Goal: Transaction & Acquisition: Purchase product/service

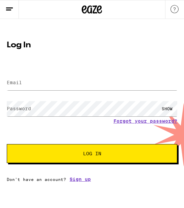
click at [17, 85] on label "Email" at bounding box center [14, 82] width 15 height 5
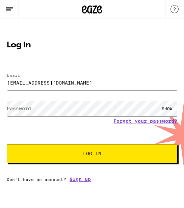
click at [20, 107] on label "Password" at bounding box center [19, 108] width 24 height 5
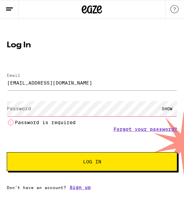
click at [20, 107] on label "Password" at bounding box center [19, 108] width 24 height 5
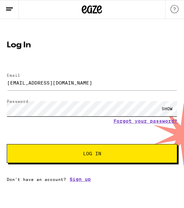
click at [7, 144] on button "Log In" at bounding box center [92, 153] width 170 height 19
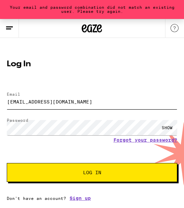
click at [25, 99] on input "[EMAIL_ADDRESS][DOMAIN_NAME]" at bounding box center [92, 101] width 170 height 15
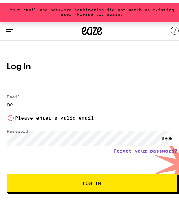
type input "b"
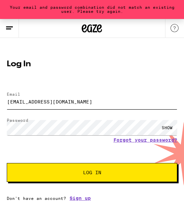
type input "[EMAIL_ADDRESS][DOMAIN_NAME]"
click at [7, 163] on button "Log In" at bounding box center [92, 172] width 170 height 19
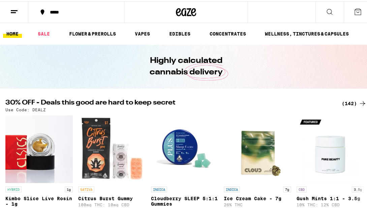
click at [63, 12] on div "*****" at bounding box center [80, 10] width 66 height 5
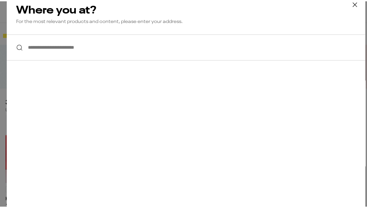
paste input "********"
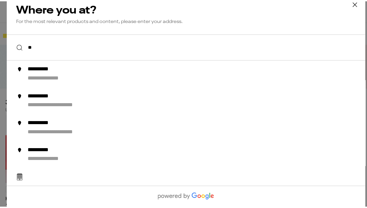
type input "*"
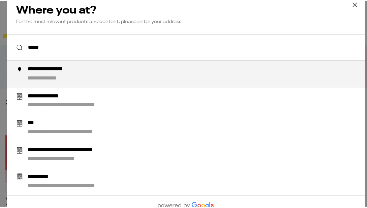
click at [62, 73] on div "**********" at bounding box center [200, 72] width 344 height 16
type input "**********"
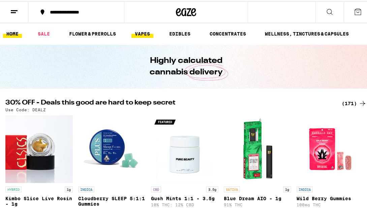
click at [145, 35] on link "VAPES" at bounding box center [143, 32] width 22 height 8
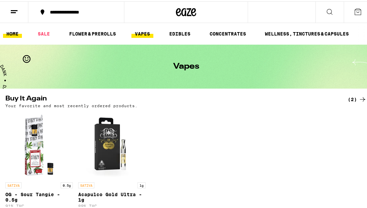
click at [17, 28] on link "HOME" at bounding box center [12, 32] width 19 height 8
click at [15, 32] on link "HOME" at bounding box center [12, 32] width 19 height 8
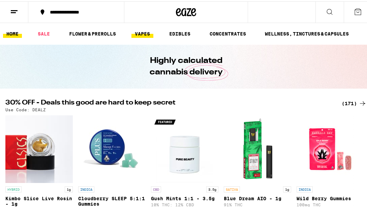
click at [139, 32] on link "VAPES" at bounding box center [143, 32] width 22 height 8
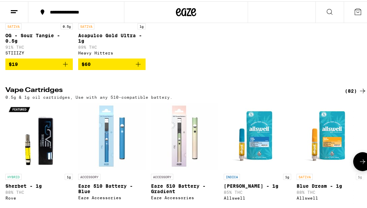
scroll to position [232, 0]
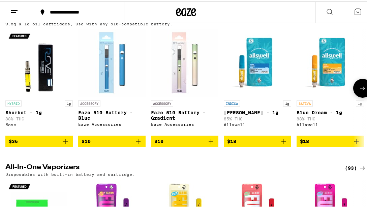
click at [179, 144] on icon "Add to bag" at bounding box center [284, 140] width 8 height 8
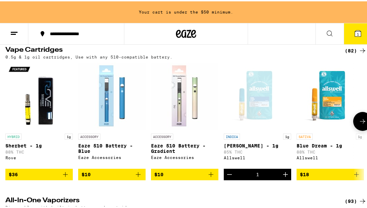
scroll to position [0, 0]
click at [138, 177] on icon "Add to bag" at bounding box center [138, 173] width 8 height 8
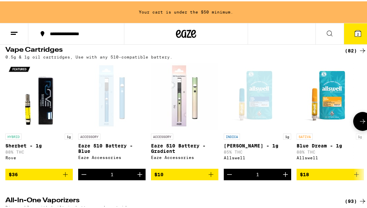
click at [179, 128] on button at bounding box center [363, 119] width 19 height 19
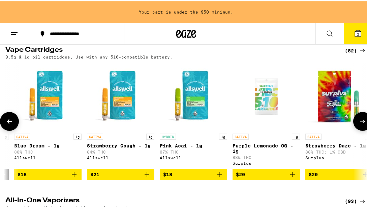
scroll to position [0, 283]
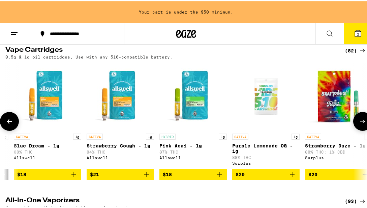
click at [179, 177] on icon "Add to bag" at bounding box center [220, 173] width 8 height 8
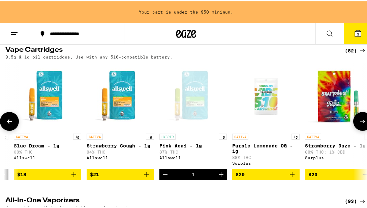
click at [179, 129] on button at bounding box center [363, 119] width 19 height 19
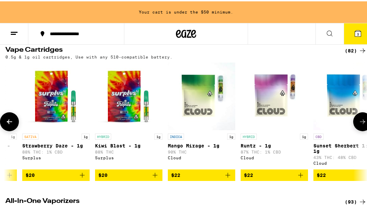
click at [179, 130] on button at bounding box center [363, 120] width 19 height 19
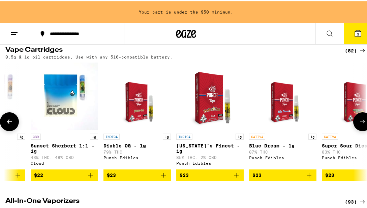
click at [179, 130] on button at bounding box center [363, 120] width 19 height 19
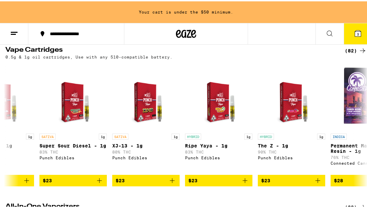
scroll to position [0, 1132]
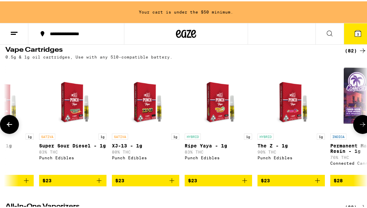
click at [179, 130] on button at bounding box center [363, 122] width 19 height 19
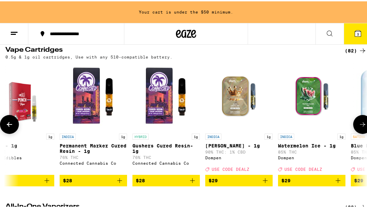
scroll to position [0, 1416]
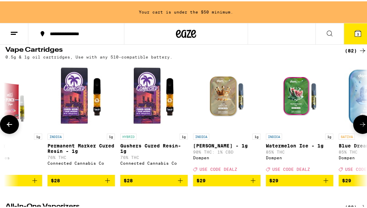
click at [99, 183] on span "$28" at bounding box center [81, 179] width 61 height 8
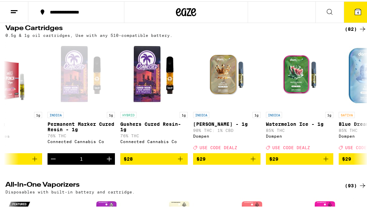
scroll to position [199, 0]
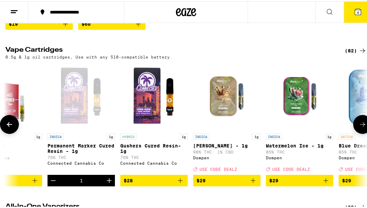
click at [179, 125] on icon at bounding box center [362, 122] width 5 height 5
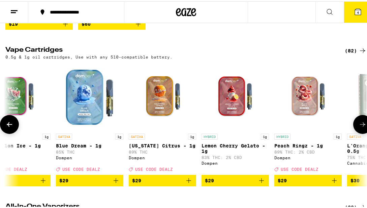
click at [179, 125] on icon at bounding box center [362, 122] width 5 height 5
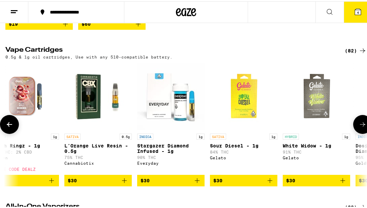
click at [179, 125] on icon at bounding box center [362, 122] width 5 height 5
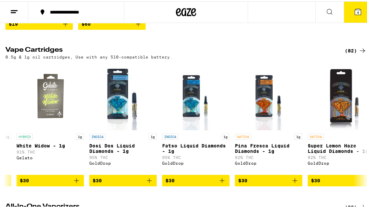
scroll to position [0, 2265]
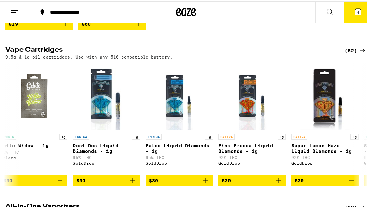
click at [179, 7] on icon at bounding box center [330, 10] width 8 height 8
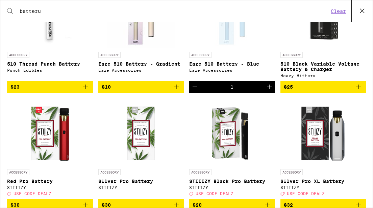
scroll to position [368, 0]
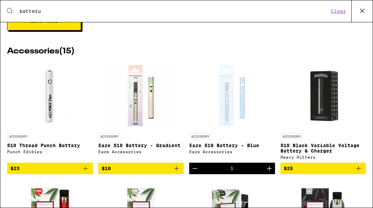
click at [84, 172] on icon "Add to bag" at bounding box center [85, 168] width 8 height 8
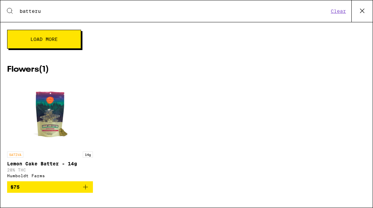
scroll to position [0, 0]
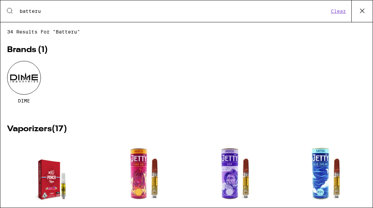
paste input "terminal"
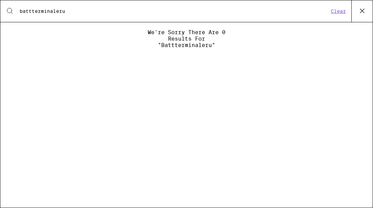
paste input "terminal"
type input "battterminalterminalterminaleru"
click at [30, 12] on input "battterminalterminalterminaleru" at bounding box center [173, 11] width 309 height 6
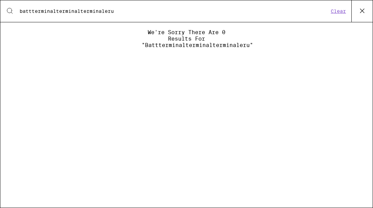
click at [30, 12] on input "battterminalterminalterminaleru" at bounding box center [173, 11] width 309 height 6
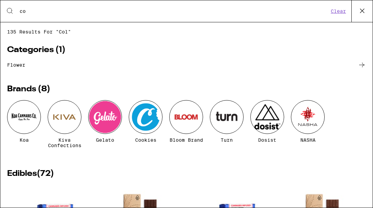
type input "c"
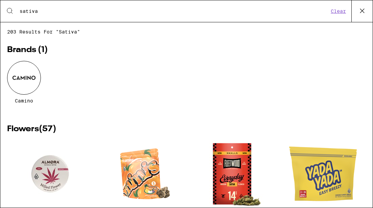
type input "sativa"
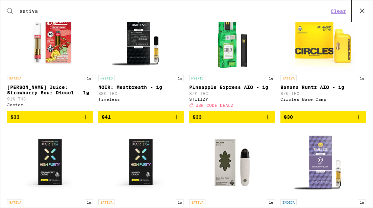
scroll to position [742, 0]
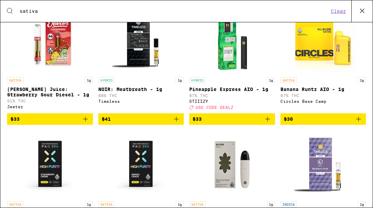
click at [82, 123] on icon "Add to bag" at bounding box center [85, 119] width 8 height 8
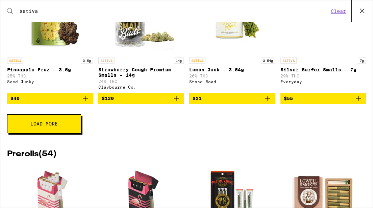
scroll to position [0, 0]
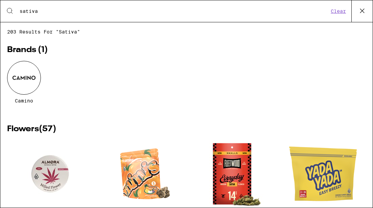
click at [179, 2] on button at bounding box center [361, 11] width 21 height 22
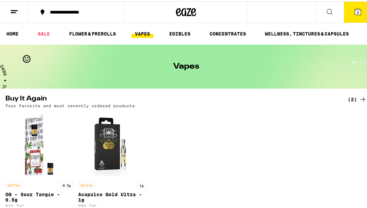
click at [179, 16] on button "6" at bounding box center [358, 10] width 28 height 21
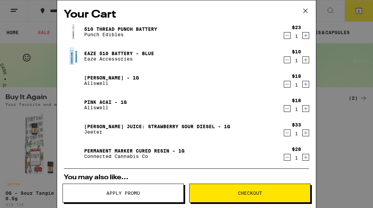
click at [179, 32] on div "510 Thread Punch Battery Punch Edibles $23 1 Eaze 510 Battery - Blue Eaze Acces…" at bounding box center [186, 95] width 245 height 146
click at [161, 105] on div "510 Thread Punch Battery Punch Edibles $23 1 Eaze 510 Battery - Blue Eaze Acces…" at bounding box center [186, 95] width 245 height 146
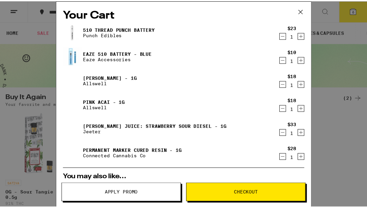
scroll to position [200, 0]
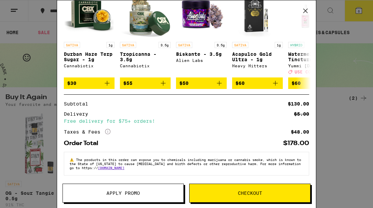
click at [179, 195] on span "Checkout" at bounding box center [249, 192] width 120 height 5
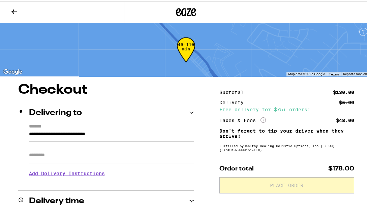
click at [87, 172] on h3 "Add Delivery Instructions" at bounding box center [111, 172] width 165 height 16
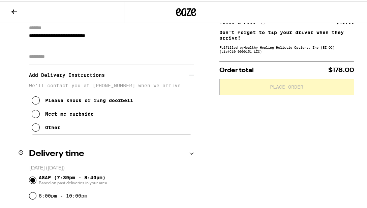
scroll to position [103, 0]
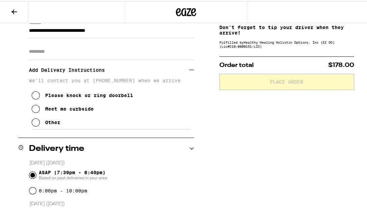
click at [41, 118] on button "Other" at bounding box center [46, 120] width 29 height 13
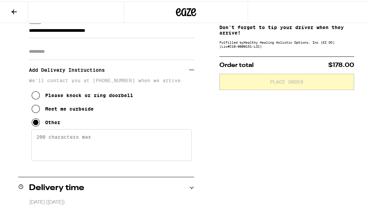
click at [62, 137] on textarea "Enter any other delivery instructions you want driver to know" at bounding box center [111, 144] width 161 height 32
type textarea "w"
type textarea "i"
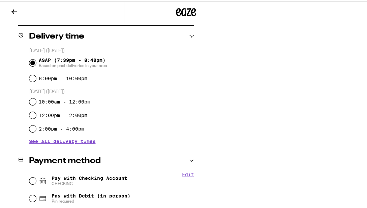
scroll to position [333, 0]
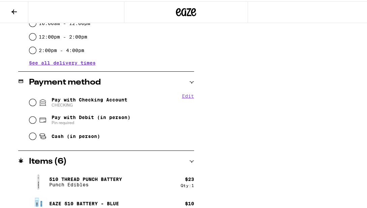
type textarea "will meet outside of the water tower"
click at [37, 102] on div "Pay with Checking Account CHECKING" at bounding box center [111, 101] width 165 height 18
click at [29, 100] on input "Pay with Checking Account CHECKING" at bounding box center [32, 101] width 7 height 7
radio input "true"
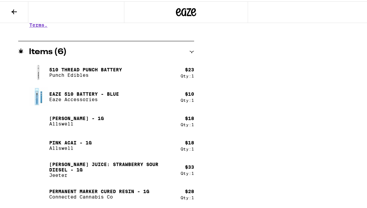
scroll to position [0, 0]
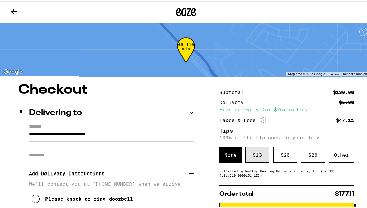
click at [179, 155] on div "$ 13" at bounding box center [258, 153] width 24 height 16
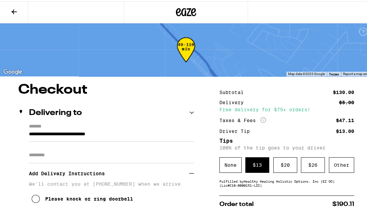
scroll to position [64, 0]
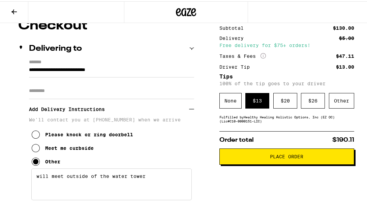
click at [179, 163] on button "Place Order" at bounding box center [287, 155] width 135 height 16
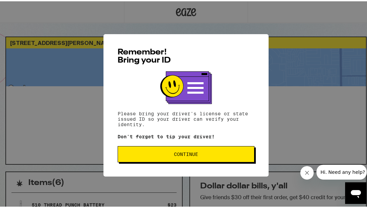
click at [210, 154] on span "Continue" at bounding box center [187, 152] width 126 height 5
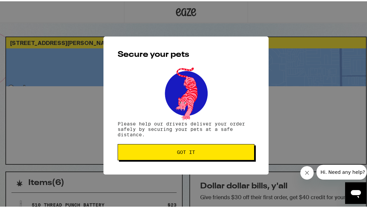
click at [167, 149] on span "Got it" at bounding box center [187, 150] width 126 height 5
